Goal: Task Accomplishment & Management: Complete application form

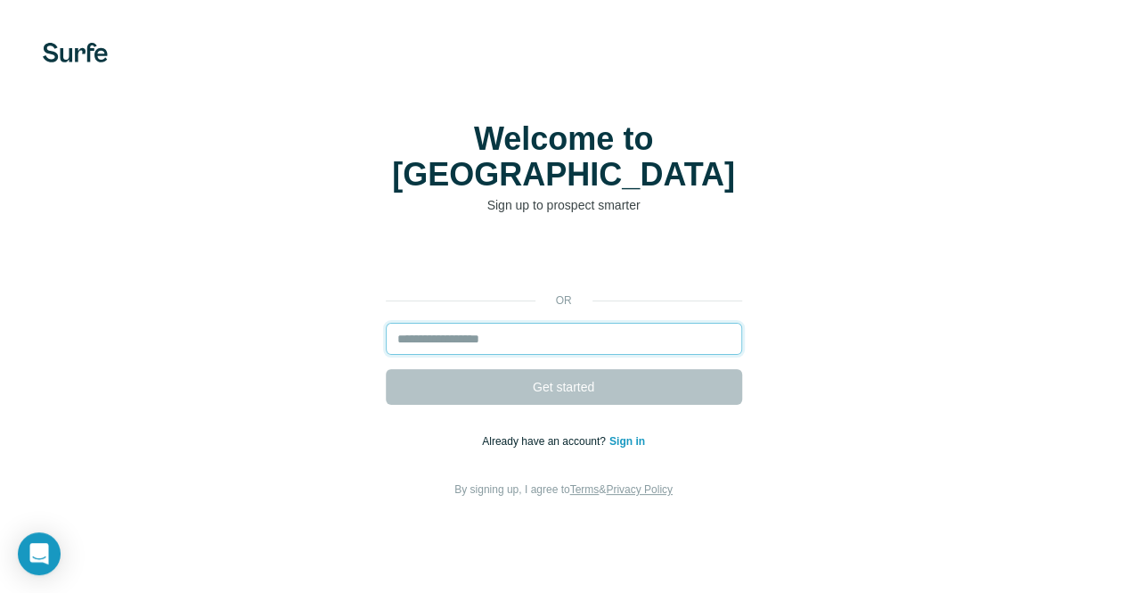
click at [386, 323] on input "email" at bounding box center [564, 339] width 356 height 32
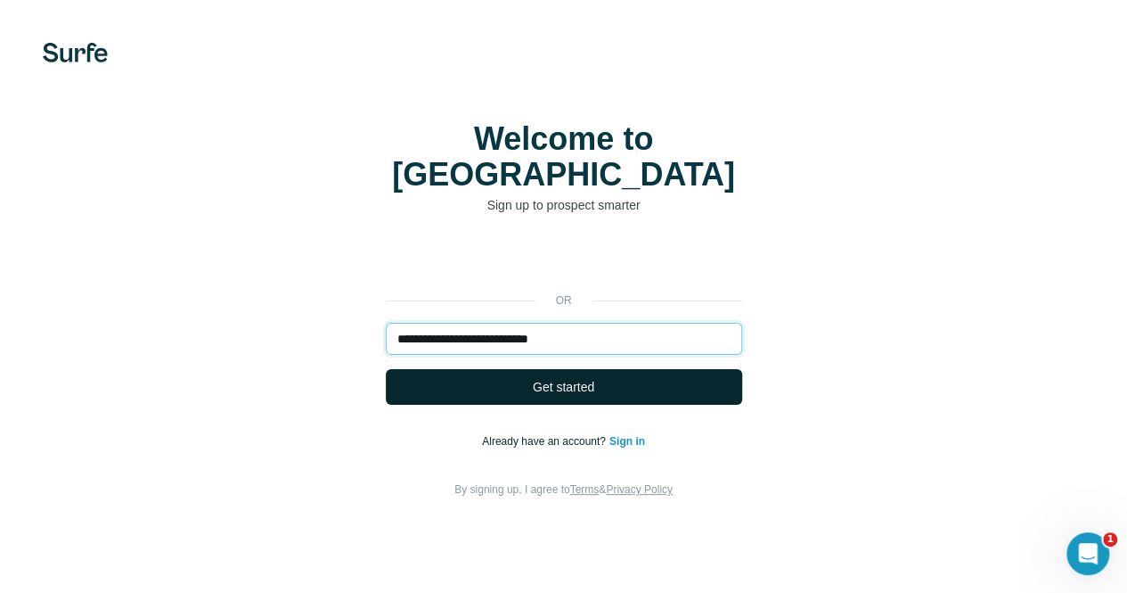
type input "**********"
click at [533, 378] on span "Get started" at bounding box center [563, 387] width 61 height 18
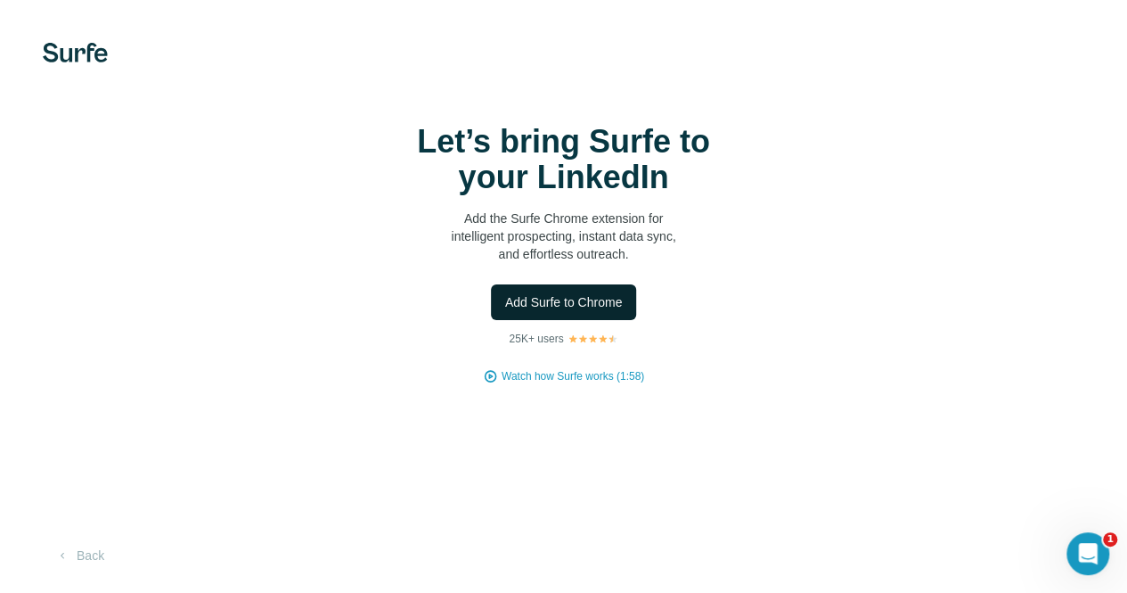
click at [505, 300] on span "Add Surfe to Chrome" at bounding box center [564, 302] width 118 height 18
